Goal: Information Seeking & Learning: Check status

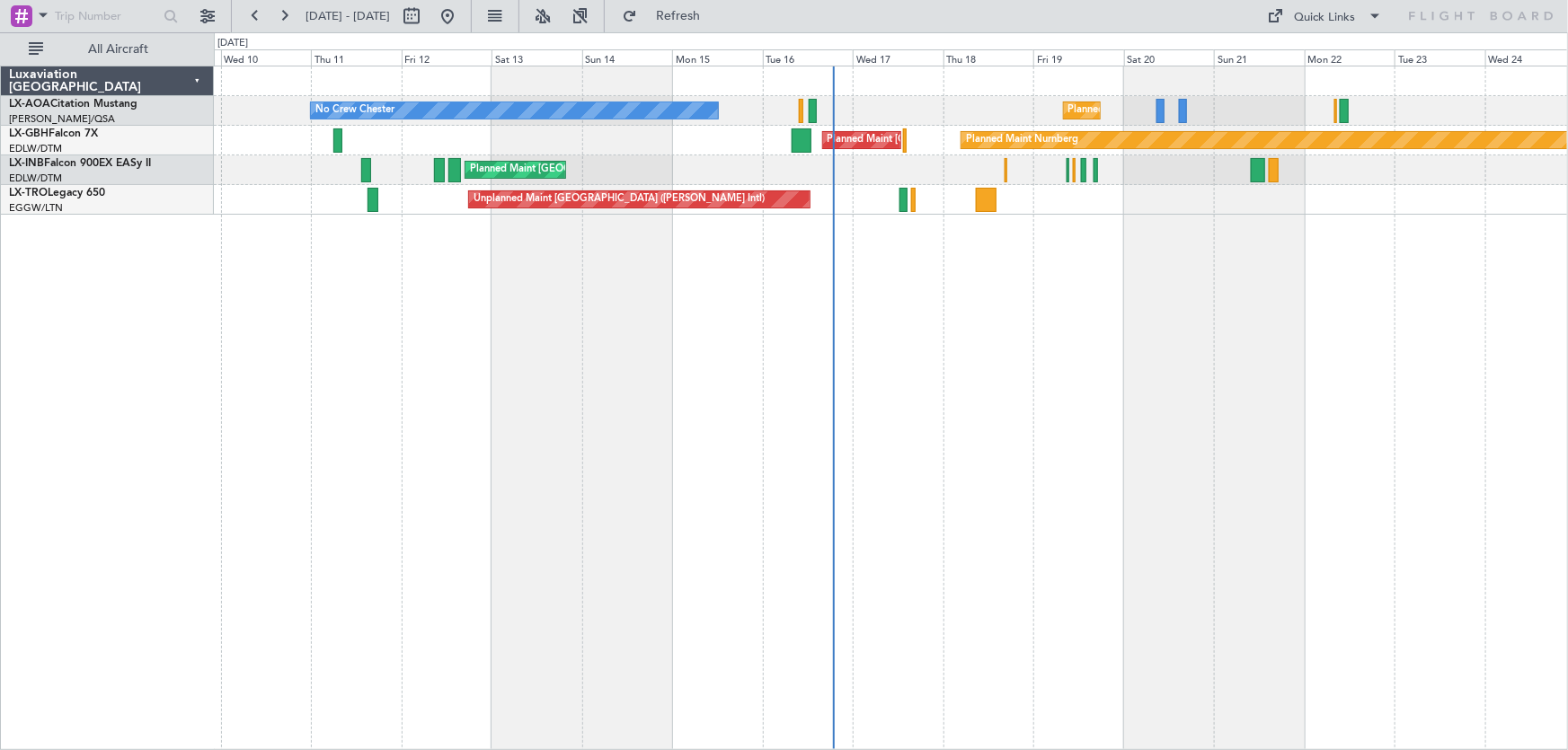
click at [1029, 484] on div "No Crew [PERSON_NAME] [GEOGRAPHIC_DATA] ([GEOGRAPHIC_DATA]) Planned Maint [GEOG…" at bounding box center [892, 407] width 1355 height 684
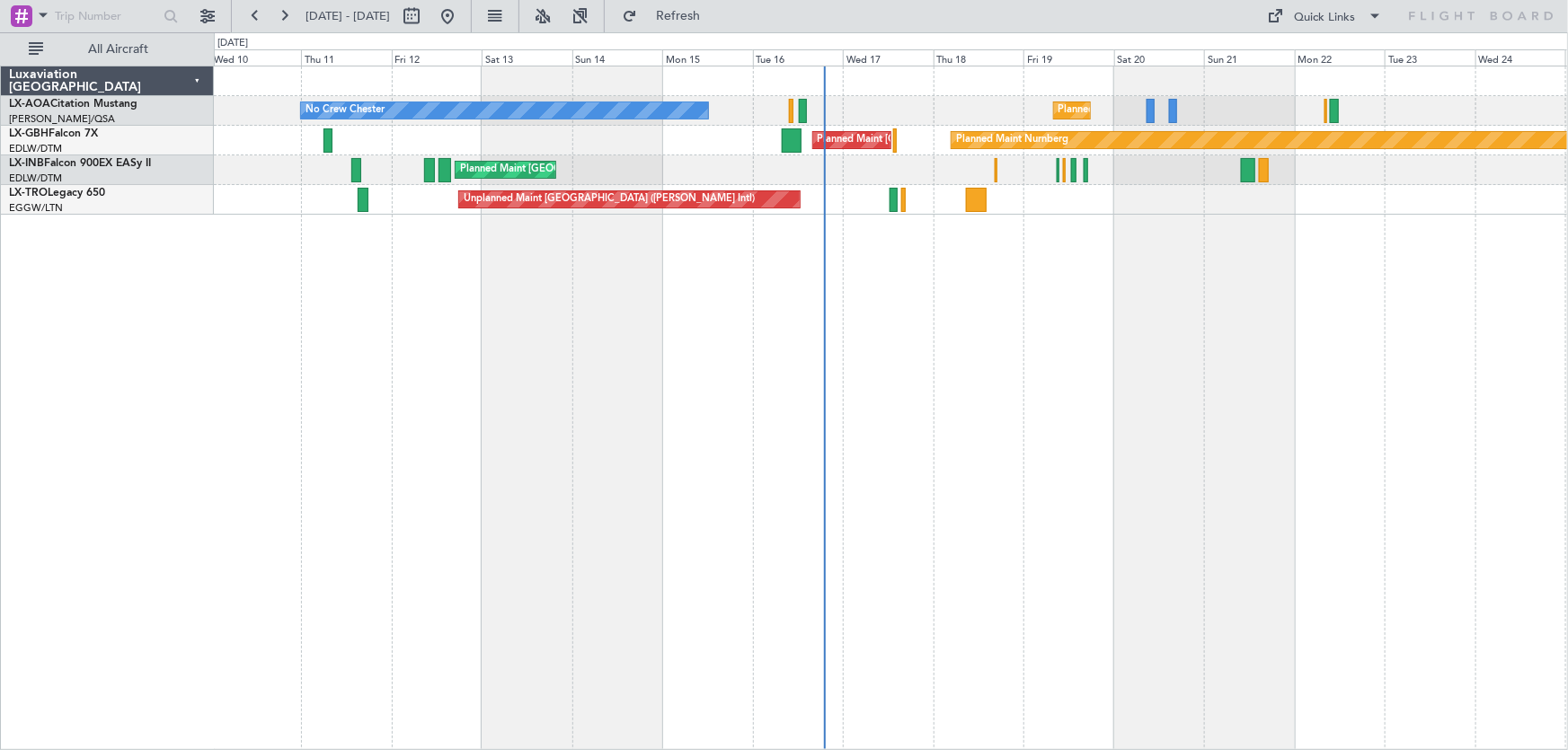
click at [980, 333] on div "No Crew [PERSON_NAME] [GEOGRAPHIC_DATA] ([GEOGRAPHIC_DATA]) Planned Maint [GEOG…" at bounding box center [892, 407] width 1355 height 684
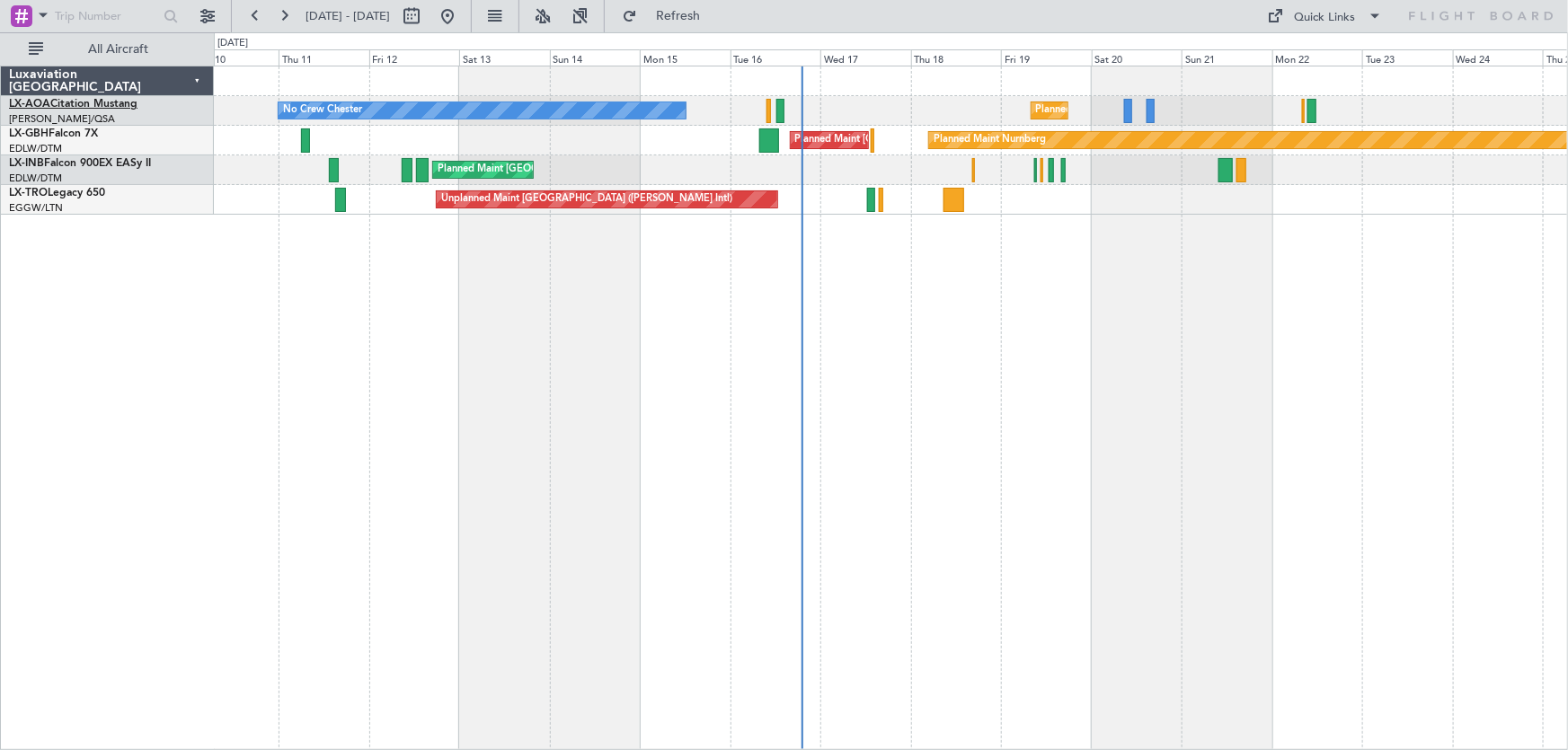
click at [21, 99] on span "LX-AOA" at bounding box center [29, 104] width 41 height 11
click at [995, 348] on div "No Crew [PERSON_NAME] [GEOGRAPHIC_DATA] ([GEOGRAPHIC_DATA]) Planned Maint [GEOG…" at bounding box center [892, 407] width 1355 height 684
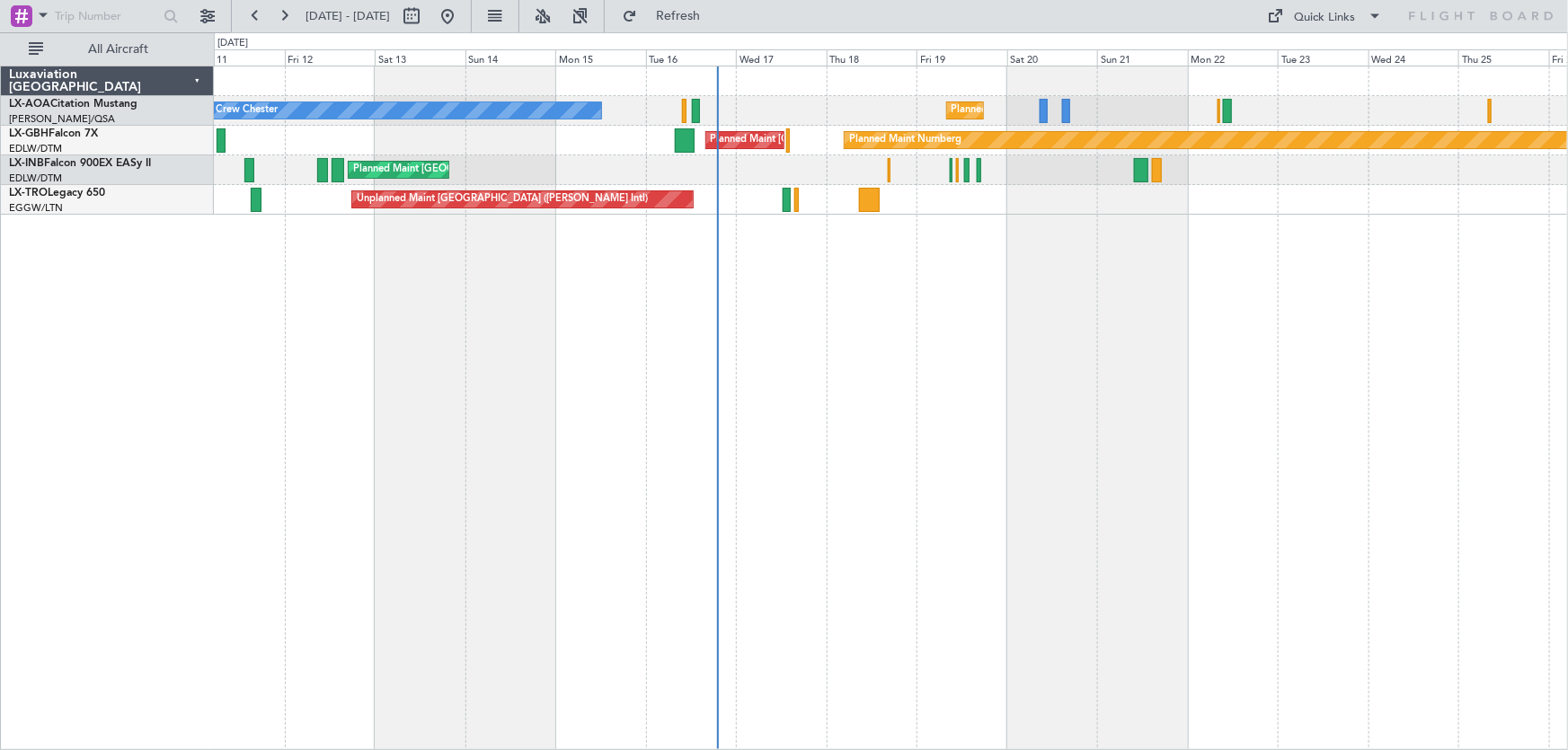
click at [825, 346] on div "No Crew [PERSON_NAME] [GEOGRAPHIC_DATA] ([GEOGRAPHIC_DATA]) Planned Maint Nurnb…" at bounding box center [892, 407] width 1355 height 684
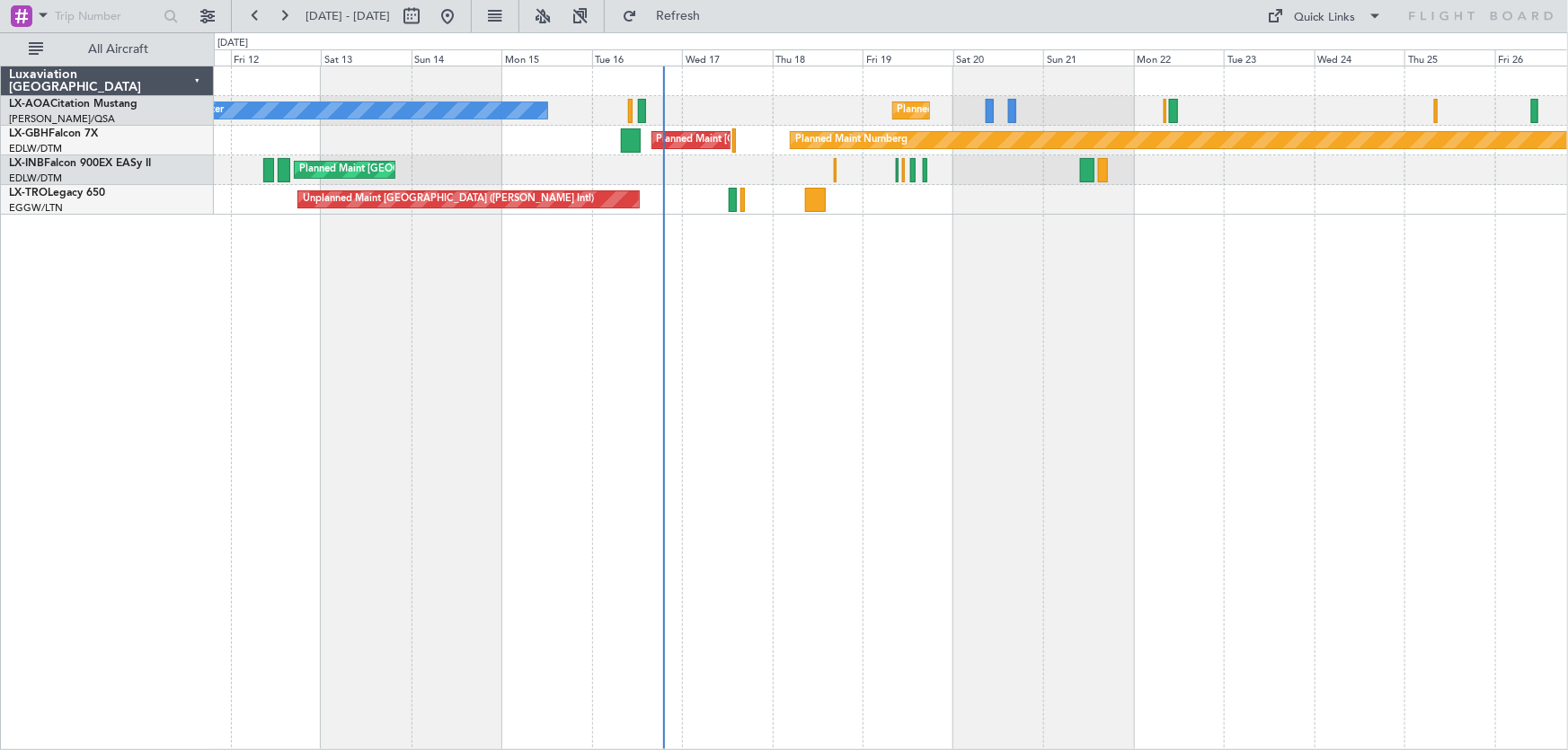
click at [1033, 364] on div "No Crew [PERSON_NAME] [GEOGRAPHIC_DATA] ([GEOGRAPHIC_DATA]) Planned Maint Nurnb…" at bounding box center [892, 407] width 1355 height 684
click at [872, 328] on div "No Crew [PERSON_NAME] [GEOGRAPHIC_DATA] ([GEOGRAPHIC_DATA]) Planned Maint Nurnb…" at bounding box center [892, 407] width 1355 height 684
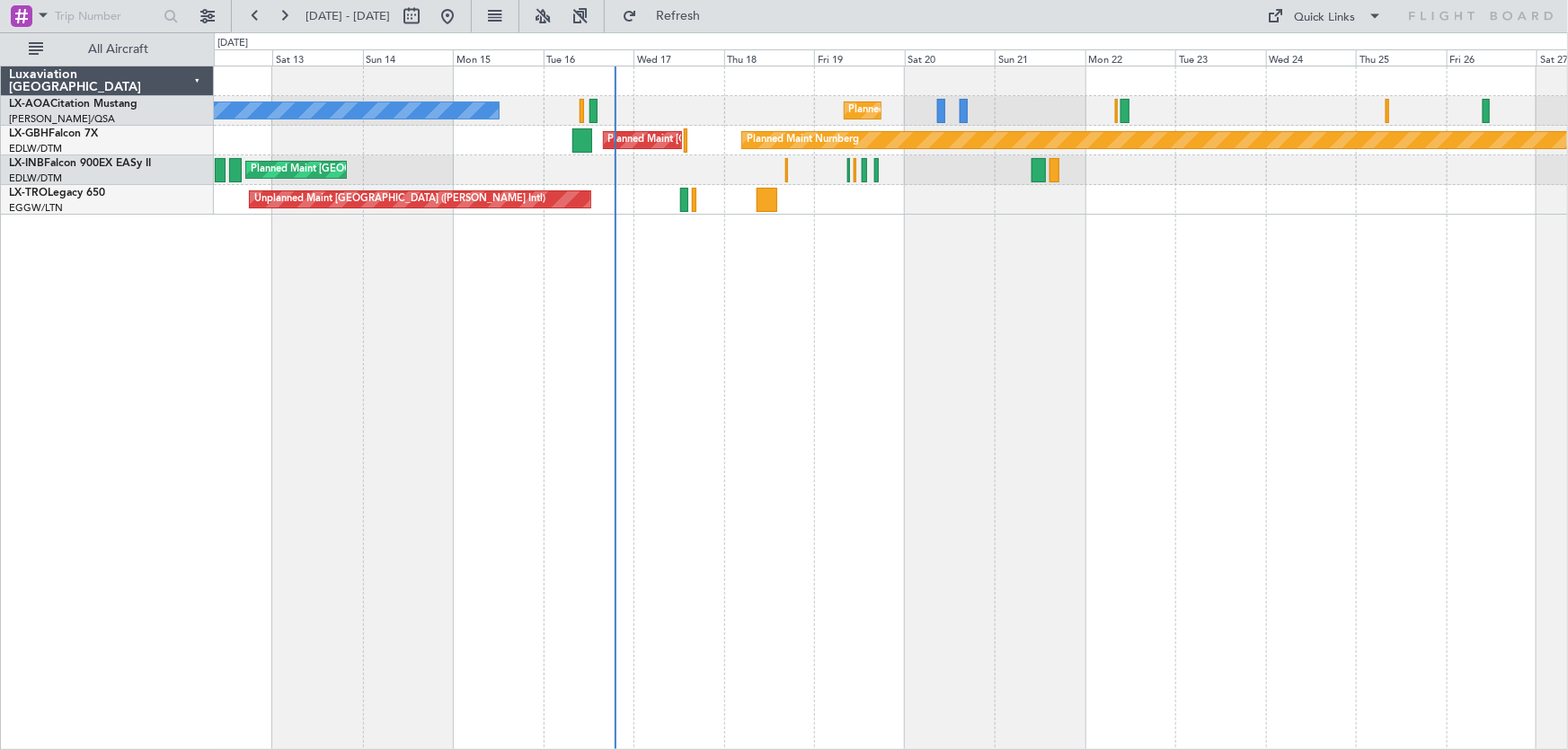
click at [1114, 397] on div "No Crew [PERSON_NAME] [GEOGRAPHIC_DATA] ([GEOGRAPHIC_DATA]) Planned Maint Nurnb…" at bounding box center [892, 407] width 1355 height 684
click at [812, 397] on div "No Crew [PERSON_NAME] [GEOGRAPHIC_DATA] ([GEOGRAPHIC_DATA]) Planned Maint Nurnb…" at bounding box center [892, 407] width 1355 height 684
click at [787, 389] on div "No Crew [PERSON_NAME] [GEOGRAPHIC_DATA] ([GEOGRAPHIC_DATA]) Planned Maint Nurnb…" at bounding box center [892, 407] width 1355 height 684
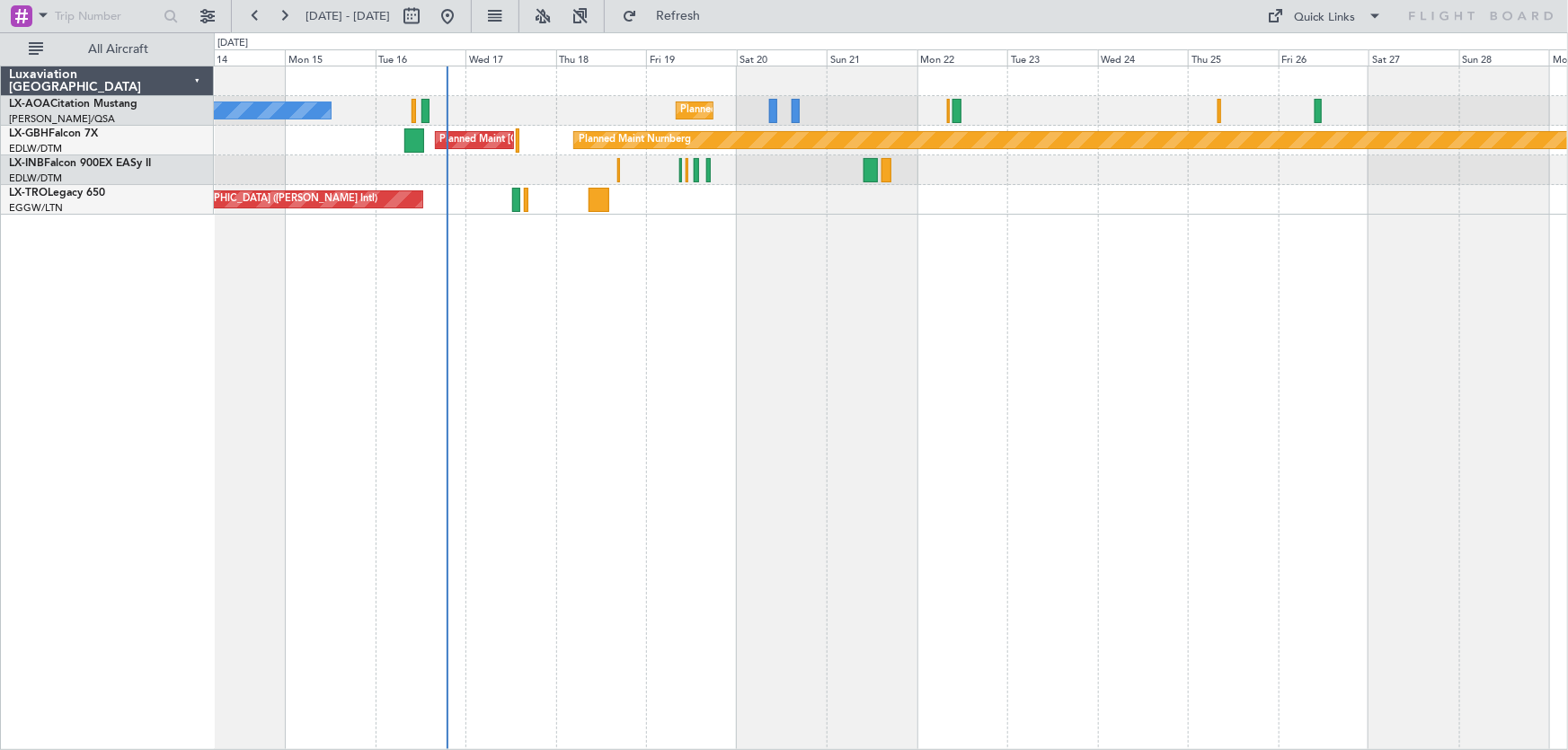
click at [1383, 216] on div "Planned Maint Nice ([GEOGRAPHIC_DATA]) No Crew [PERSON_NAME] Planned Maint Nurn…" at bounding box center [892, 407] width 1355 height 684
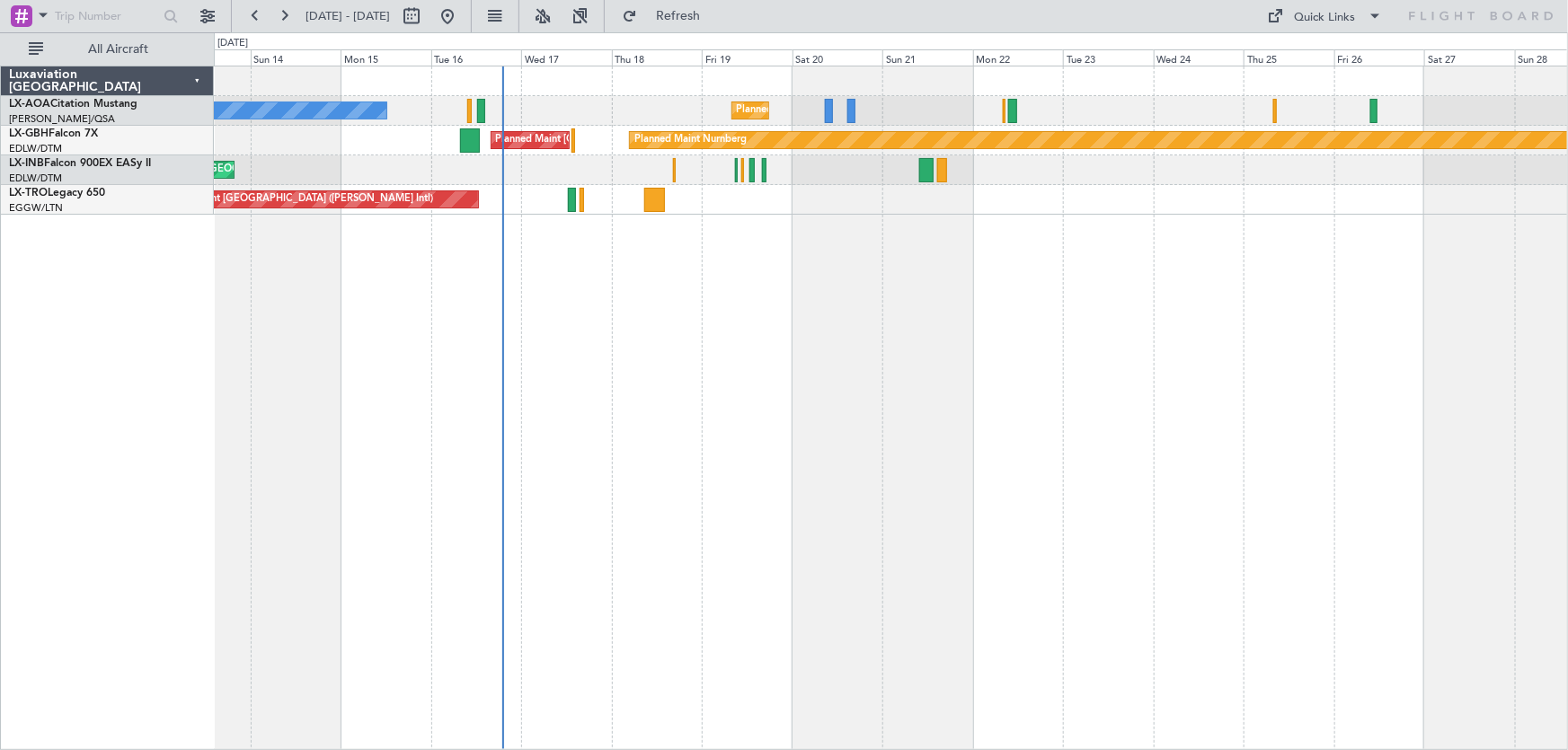
click at [1008, 301] on div "Planned Maint Nice ([GEOGRAPHIC_DATA]) No Crew [PERSON_NAME] Planned Maint Nurn…" at bounding box center [892, 407] width 1355 height 684
